Goal: Task Accomplishment & Management: Manage account settings

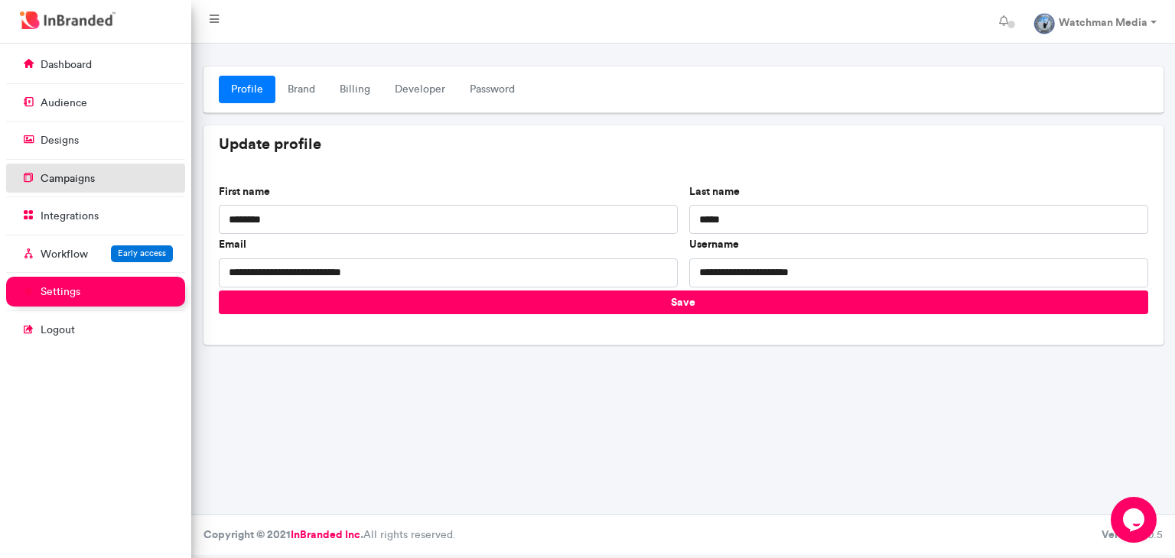
click at [113, 168] on link "campaigns" at bounding box center [95, 178] width 179 height 29
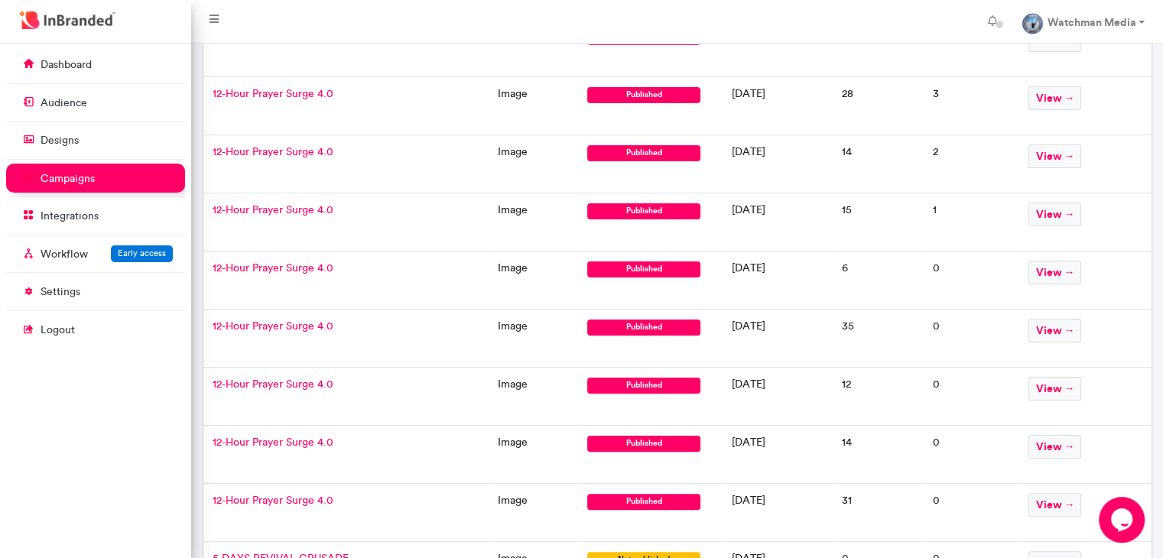
scroll to position [433, 0]
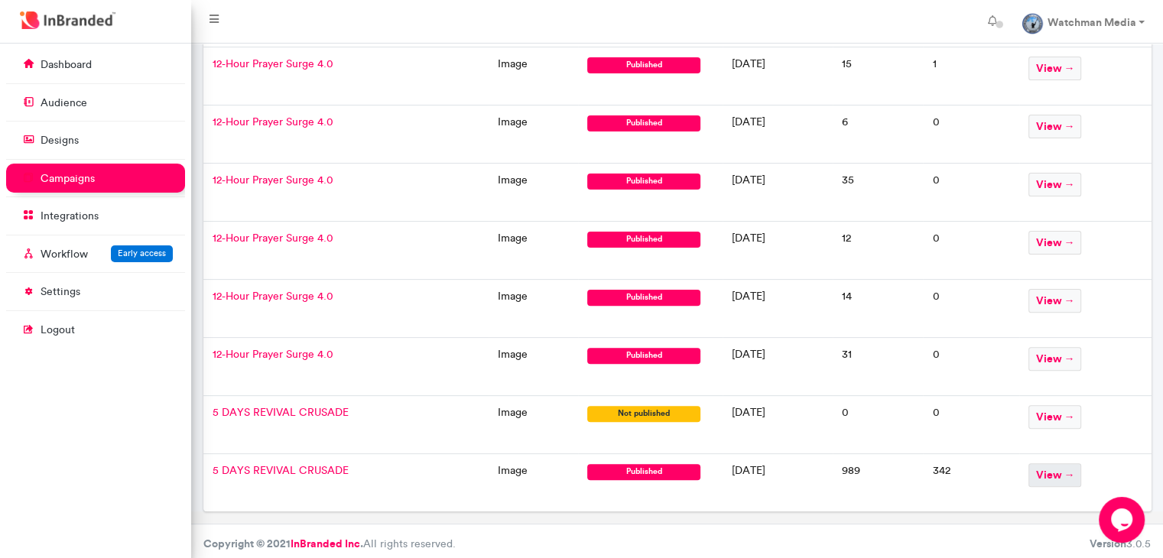
click at [1069, 478] on span "view →" at bounding box center [1055, 476] width 53 height 24
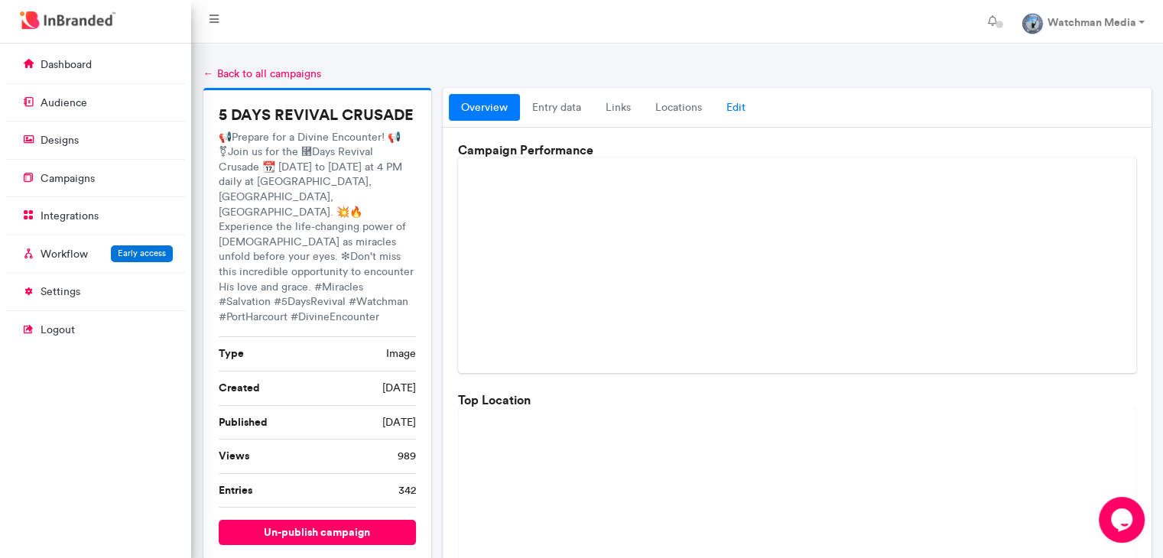
drag, startPoint x: 753, startPoint y: 93, endPoint x: 734, endPoint y: 112, distance: 27.6
click at [734, 112] on div "overview entry data links locations Edit" at bounding box center [797, 108] width 708 height 41
click at [734, 112] on link "Edit" at bounding box center [736, 108] width 44 height 28
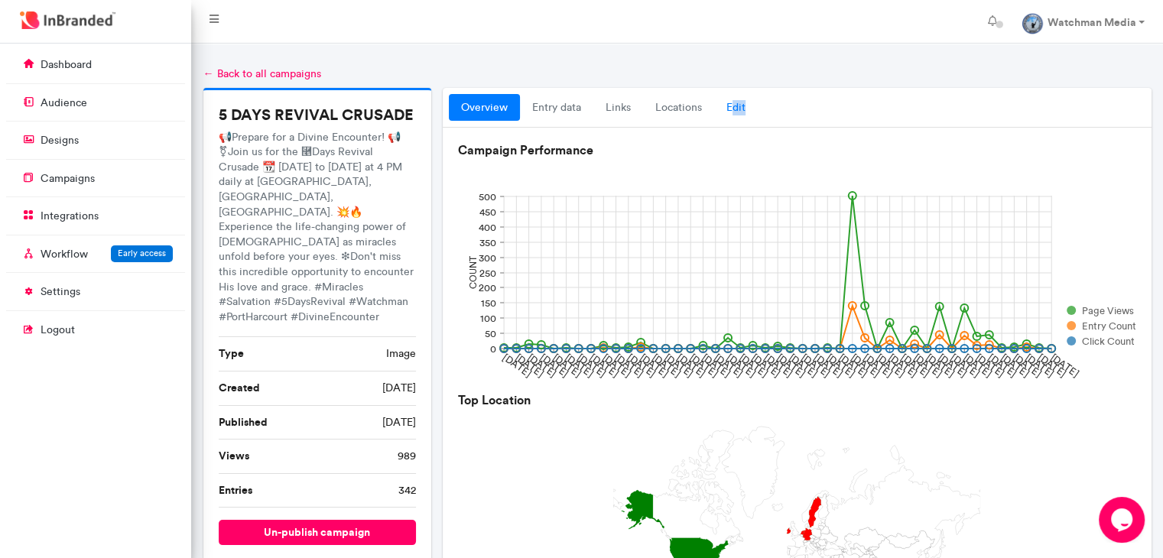
click at [729, 110] on link "Edit" at bounding box center [736, 108] width 44 height 28
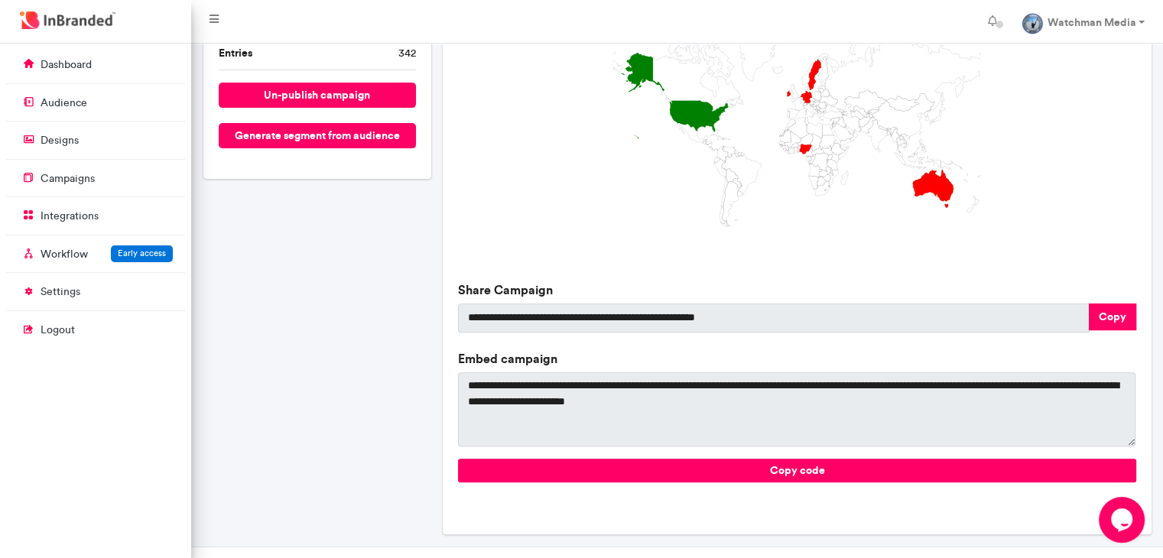
scroll to position [466, 0]
